Goal: Information Seeking & Learning: Learn about a topic

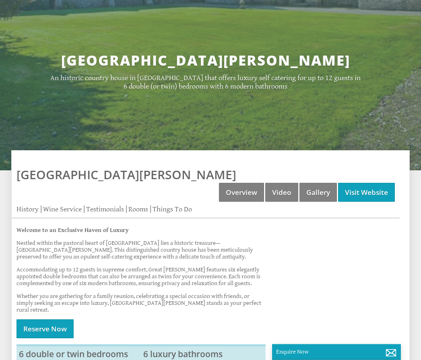
scroll to position [229, 0]
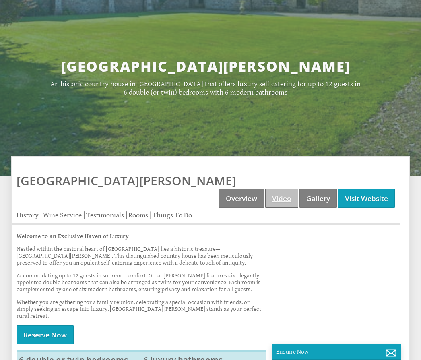
click at [284, 189] on link "Video" at bounding box center [281, 198] width 33 height 19
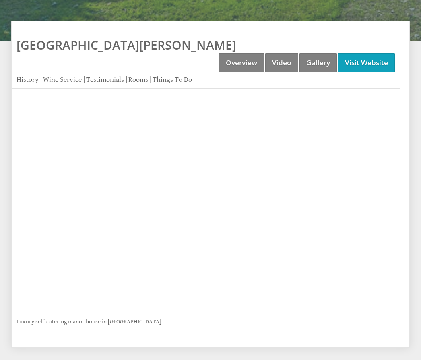
scroll to position [366, 0]
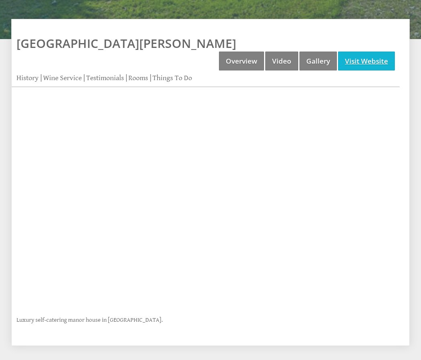
click at [374, 51] on link "Visit Website" at bounding box center [366, 60] width 57 height 19
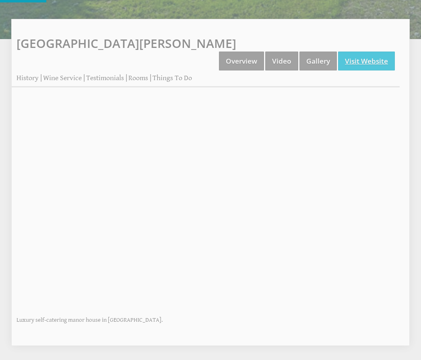
scroll to position [0, 0]
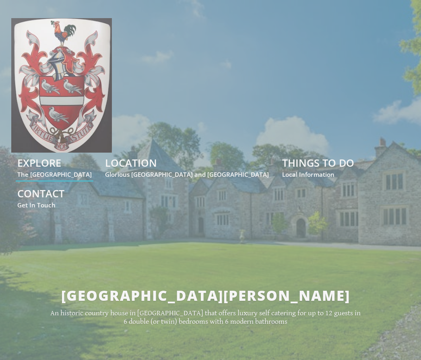
scroll to position [243, 0]
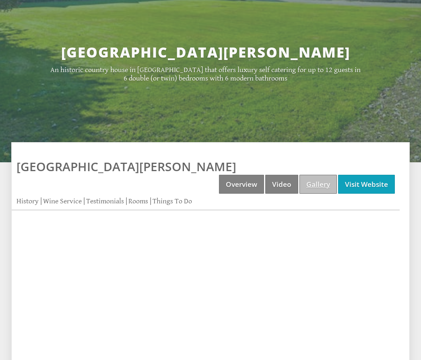
click at [318, 175] on link "Gallery" at bounding box center [317, 184] width 37 height 19
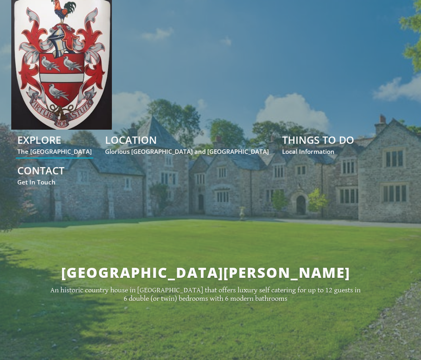
scroll to position [23, 0]
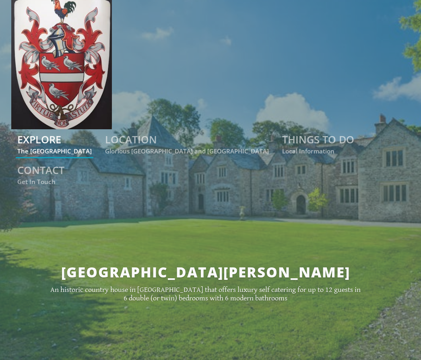
click at [92, 142] on link "EXPLORE The [GEOGRAPHIC_DATA]" at bounding box center [54, 143] width 74 height 23
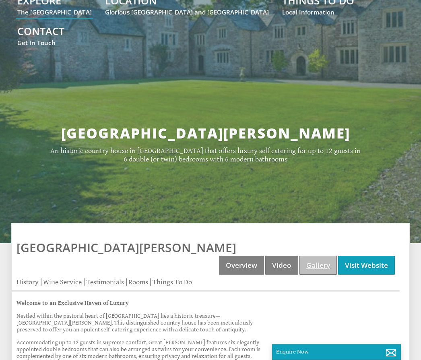
scroll to position [162, 0]
click at [320, 255] on link "Gallery" at bounding box center [317, 264] width 37 height 19
